Goal: Transaction & Acquisition: Purchase product/service

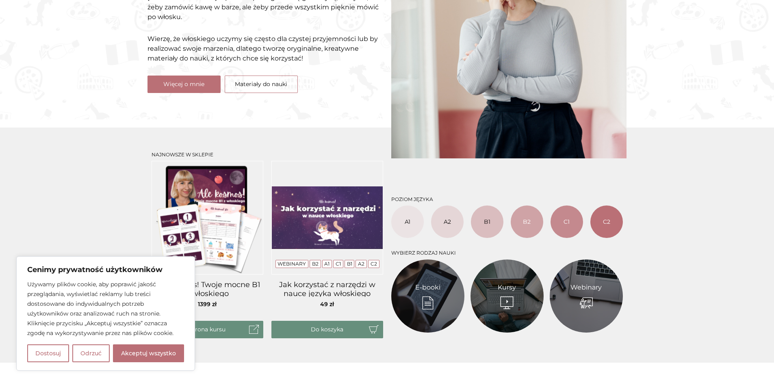
scroll to position [203, 0]
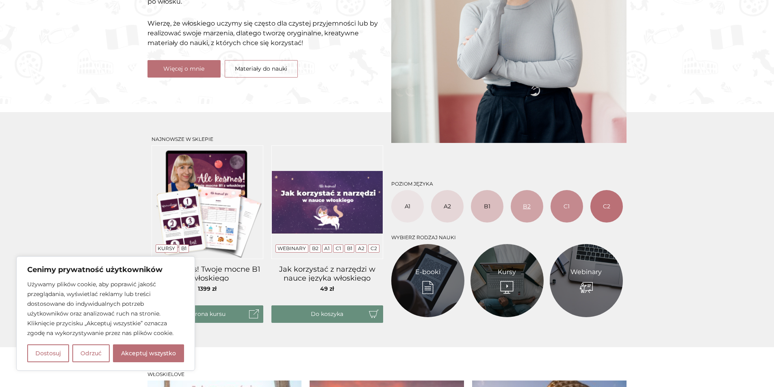
click at [530, 207] on link "B2" at bounding box center [527, 206] width 33 height 33
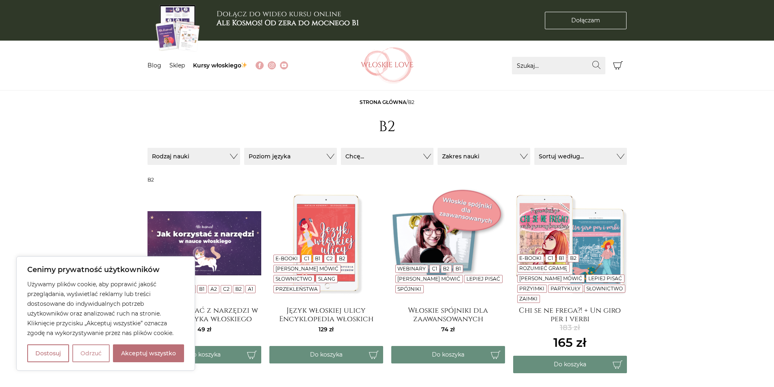
click at [103, 353] on button "Odrzuć" at bounding box center [90, 354] width 37 height 18
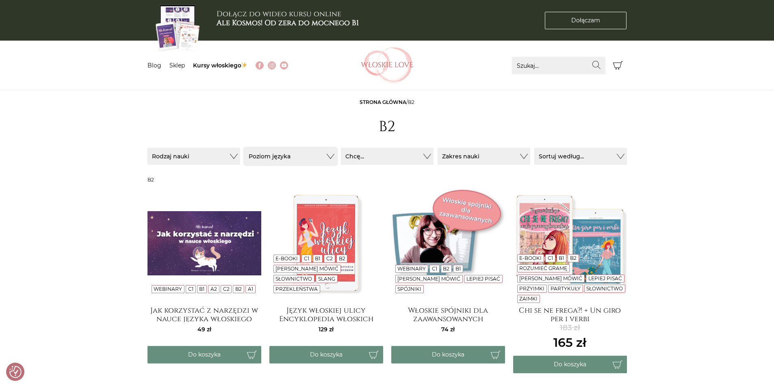
click at [334, 153] on button "Poziom języka" at bounding box center [290, 156] width 93 height 17
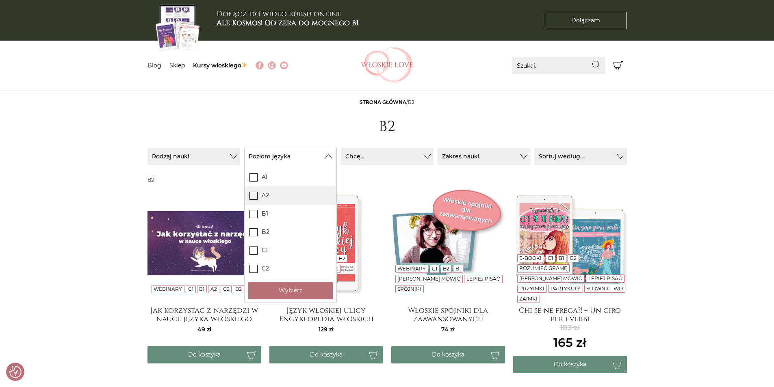
click at [266, 197] on label "A2" at bounding box center [291, 196] width 92 height 18
click at [0, 0] on input "A2" at bounding box center [0, 0] width 0 height 0
click at [279, 289] on button "Wybierz" at bounding box center [290, 290] width 85 height 17
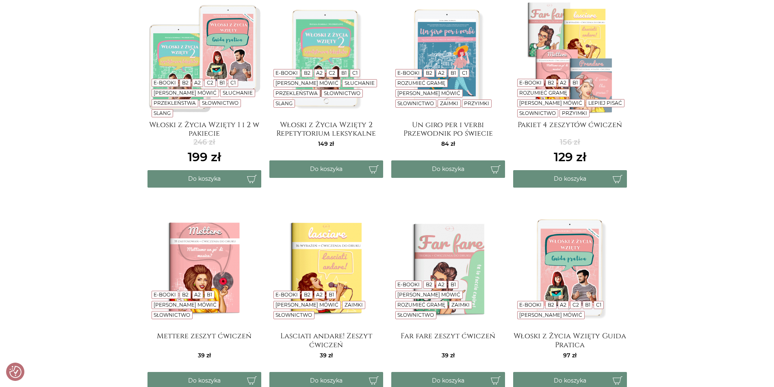
scroll to position [244, 0]
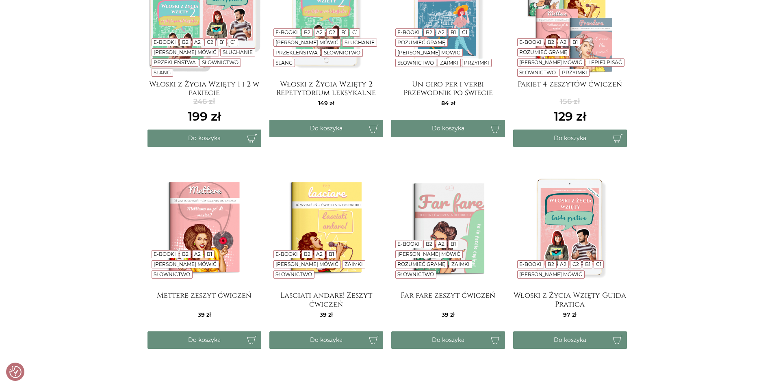
click at [199, 220] on img at bounding box center [205, 229] width 114 height 114
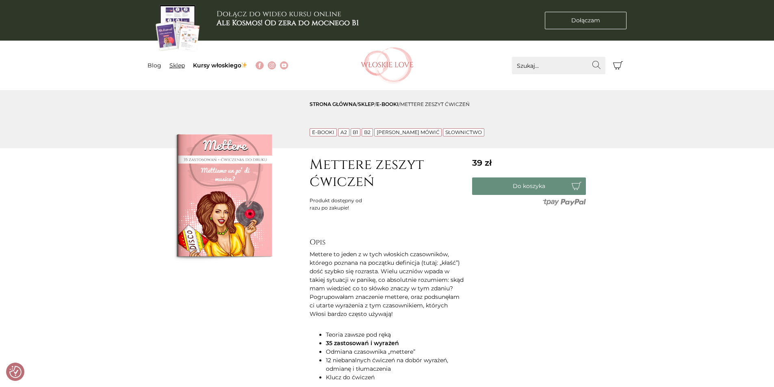
click at [173, 66] on link "Sklep" at bounding box center [176, 65] width 15 height 7
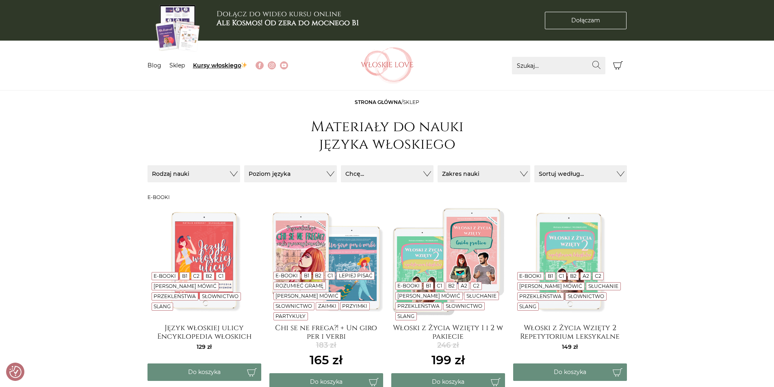
click at [199, 64] on link "Kursy włoskiego" at bounding box center [220, 65] width 55 height 7
